Goal: Transaction & Acquisition: Purchase product/service

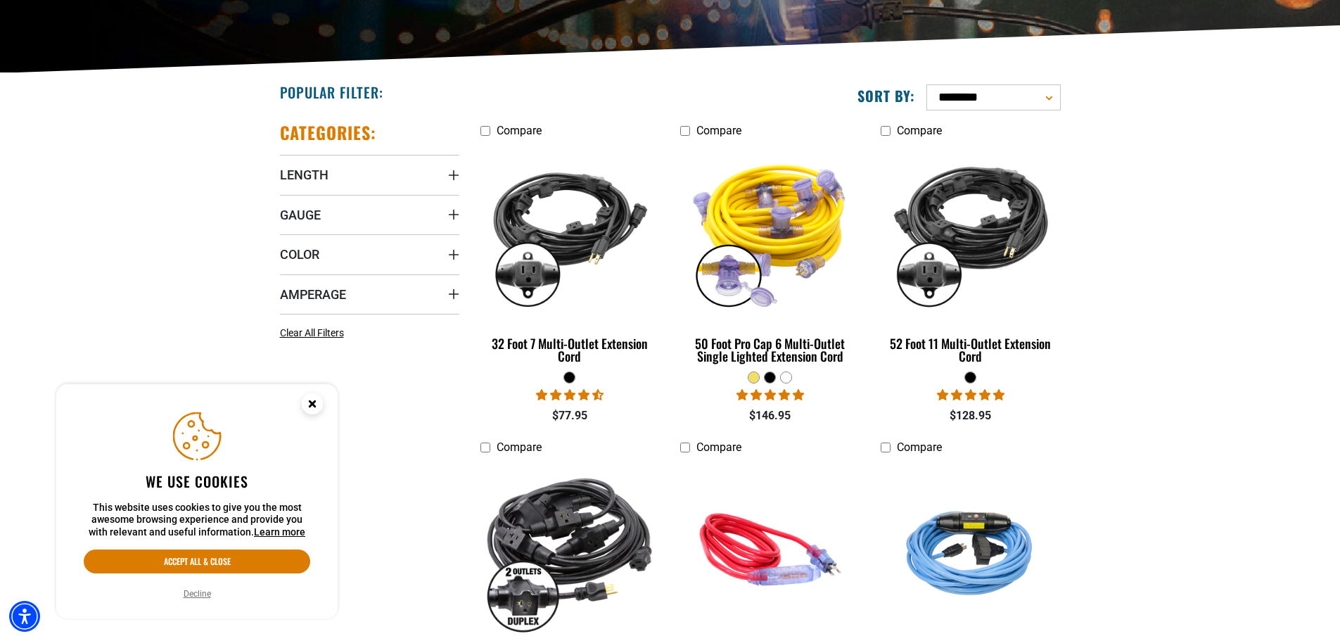
scroll to position [375, 0]
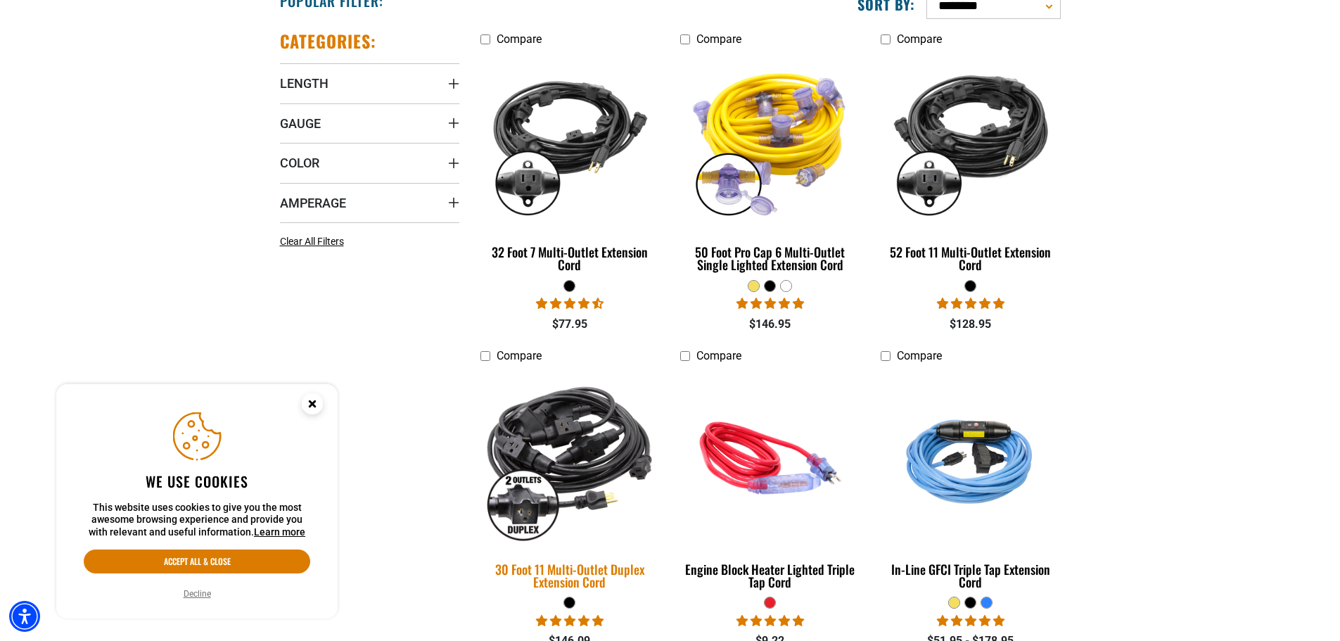
click at [574, 462] on img at bounding box center [569, 458] width 197 height 180
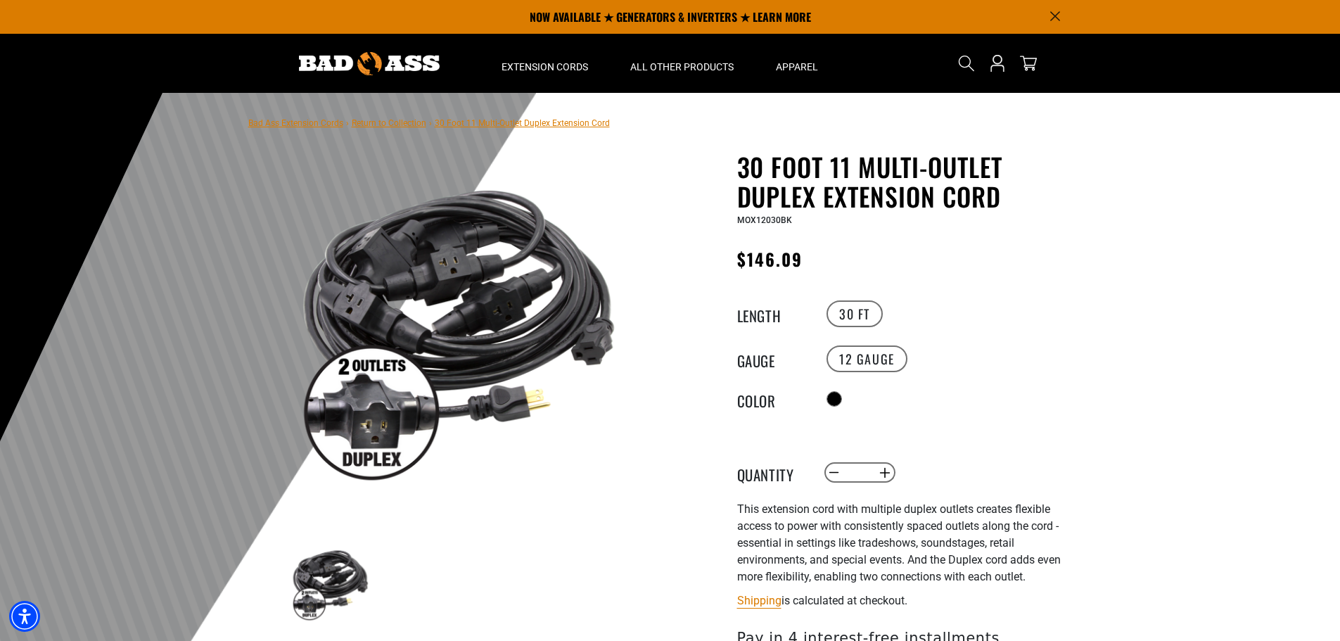
click at [388, 283] on img at bounding box center [459, 324] width 339 height 339
